Goal: Task Accomplishment & Management: Complete application form

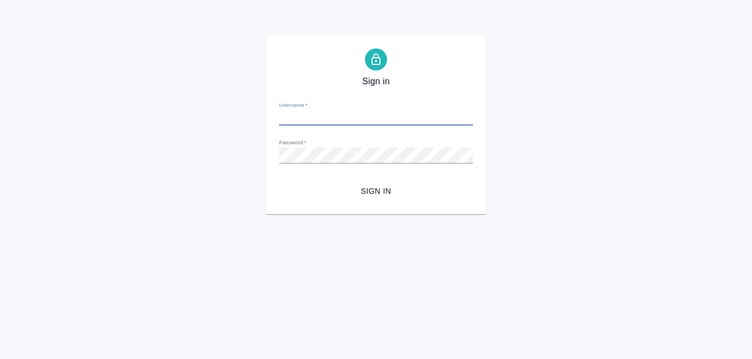
type input "r_pm@awatera.com"
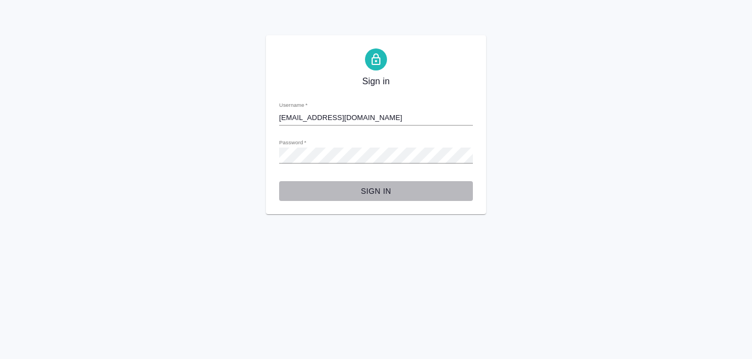
click at [373, 191] on span "Sign in" at bounding box center [376, 191] width 176 height 14
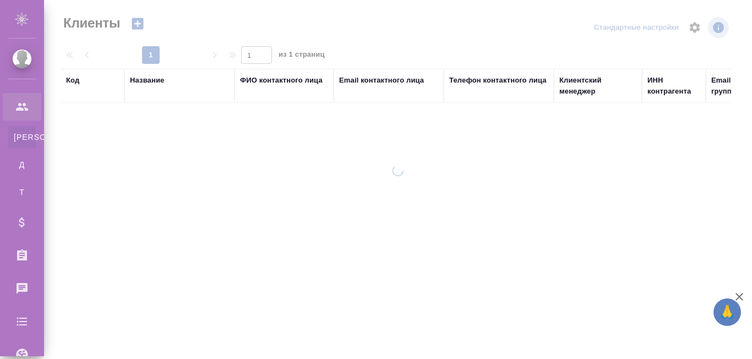
select select "RU"
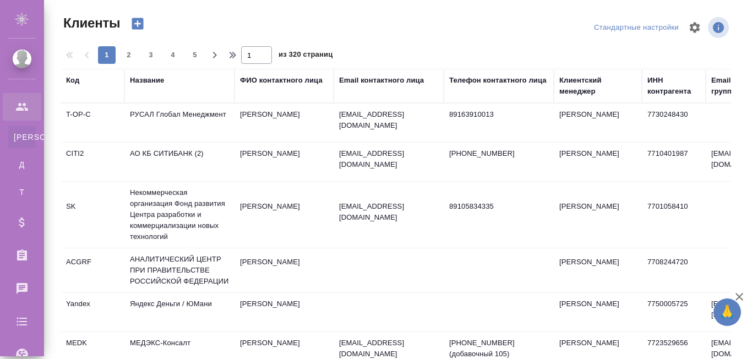
click at [184, 126] on td "РУСАЛ Глобал Менеджмент" at bounding box center [179, 122] width 110 height 39
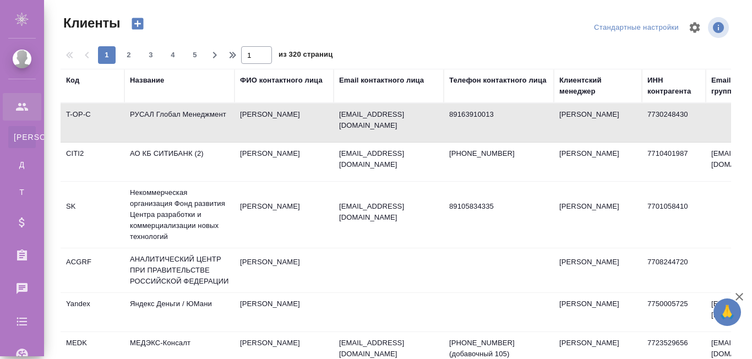
click at [184, 126] on td "РУСАЛ Глобал Менеджмент" at bounding box center [179, 122] width 110 height 39
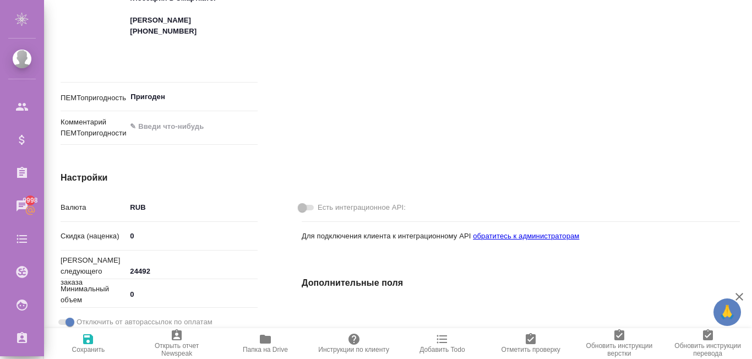
type textarea "x"
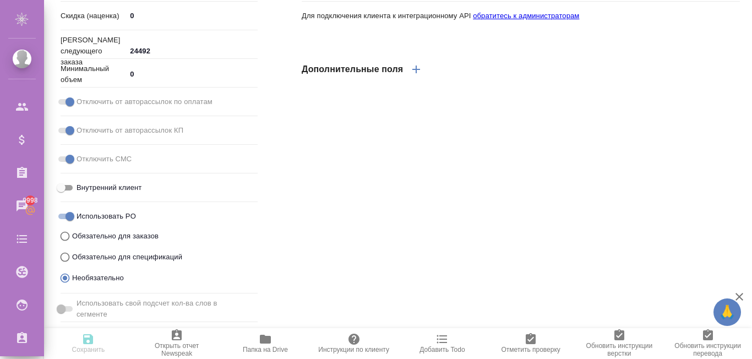
scroll to position [715, 0]
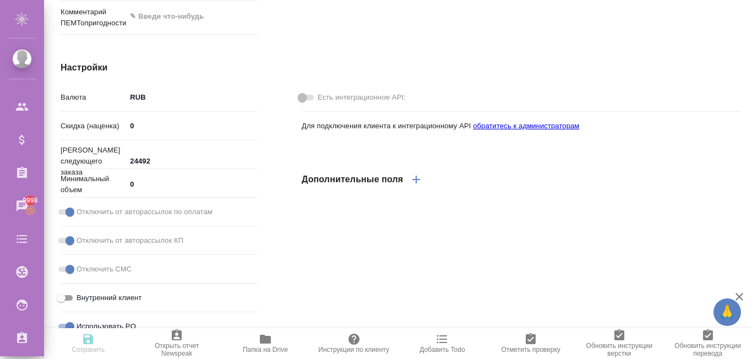
type textarea "x"
click at [414, 180] on icon "button" at bounding box center [416, 180] width 8 height 8
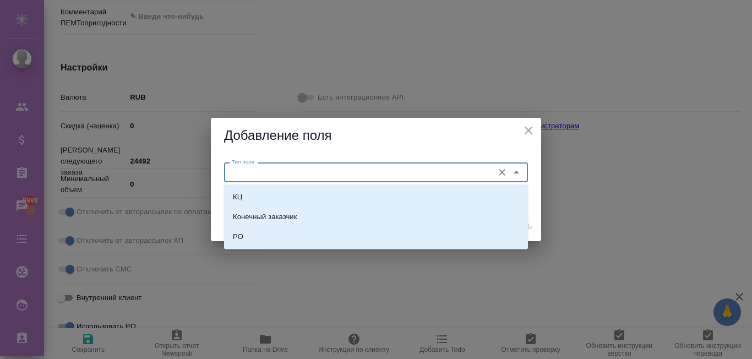
click at [421, 172] on input "Тип поля" at bounding box center [357, 172] width 260 height 13
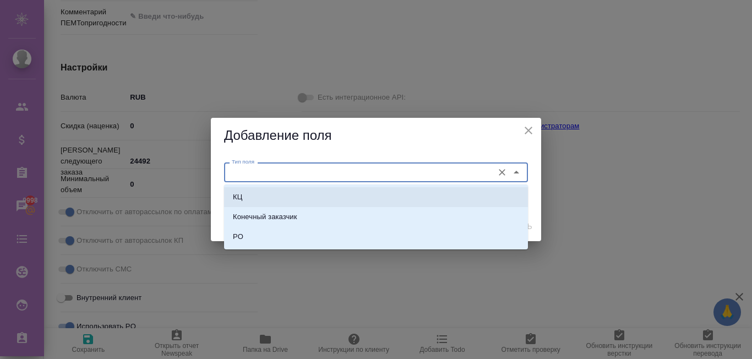
click at [372, 201] on li "КЦ" at bounding box center [376, 197] width 304 height 20
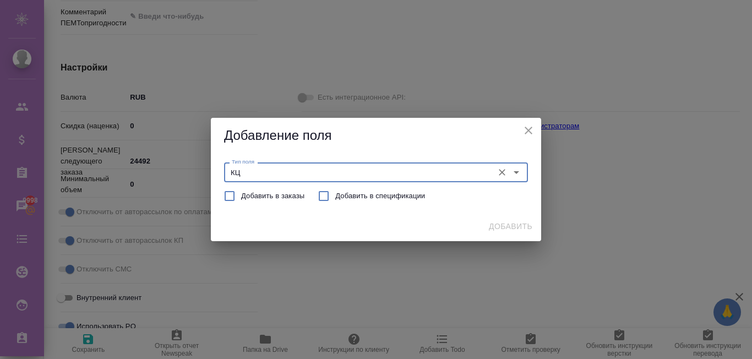
type input "КЦ"
click at [349, 191] on span "Добавить в спецификации" at bounding box center [380, 195] width 90 height 11
click at [335, 191] on input "Добавить в спецификации" at bounding box center [323, 195] width 23 height 23
checkbox input "true"
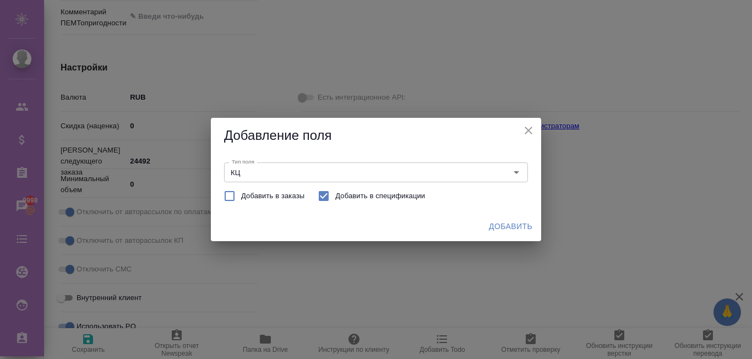
click at [447, 194] on div "Тип поля КЦ Тип поля Добавить в заказы Добавить в спецификации" at bounding box center [376, 183] width 330 height 58
click at [534, 130] on icon "close" at bounding box center [528, 130] width 13 height 13
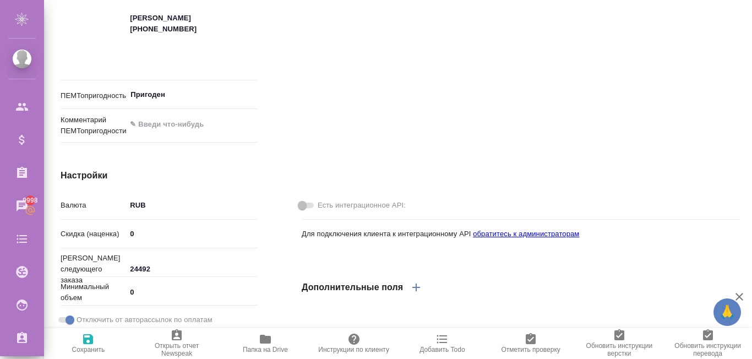
scroll to position [552, 0]
